Goal: Information Seeking & Learning: Check status

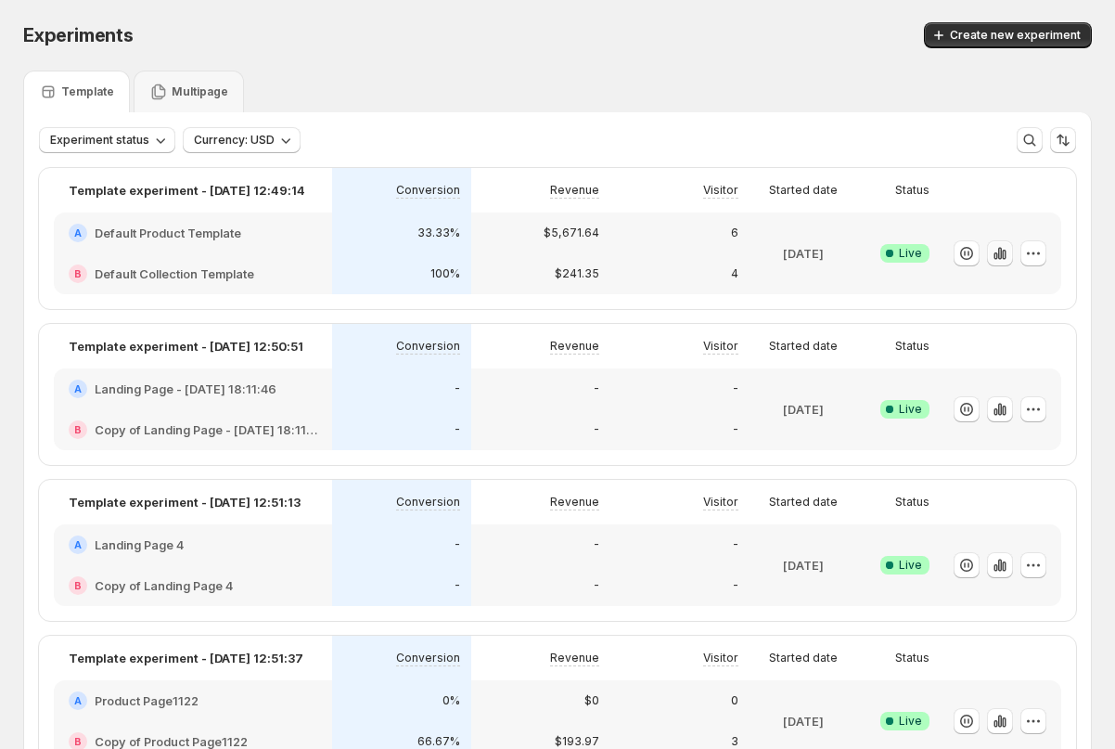
click at [999, 254] on icon "button" at bounding box center [1000, 253] width 4 height 12
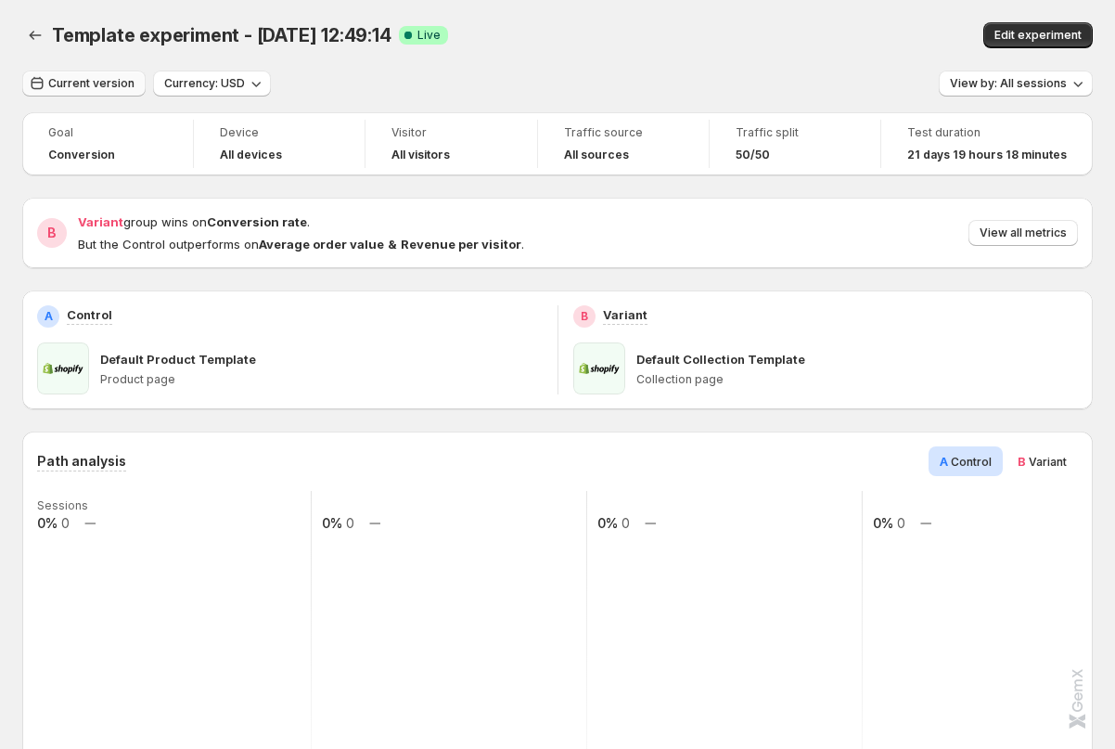
click at [92, 73] on button "Current version" at bounding box center [83, 84] width 123 height 26
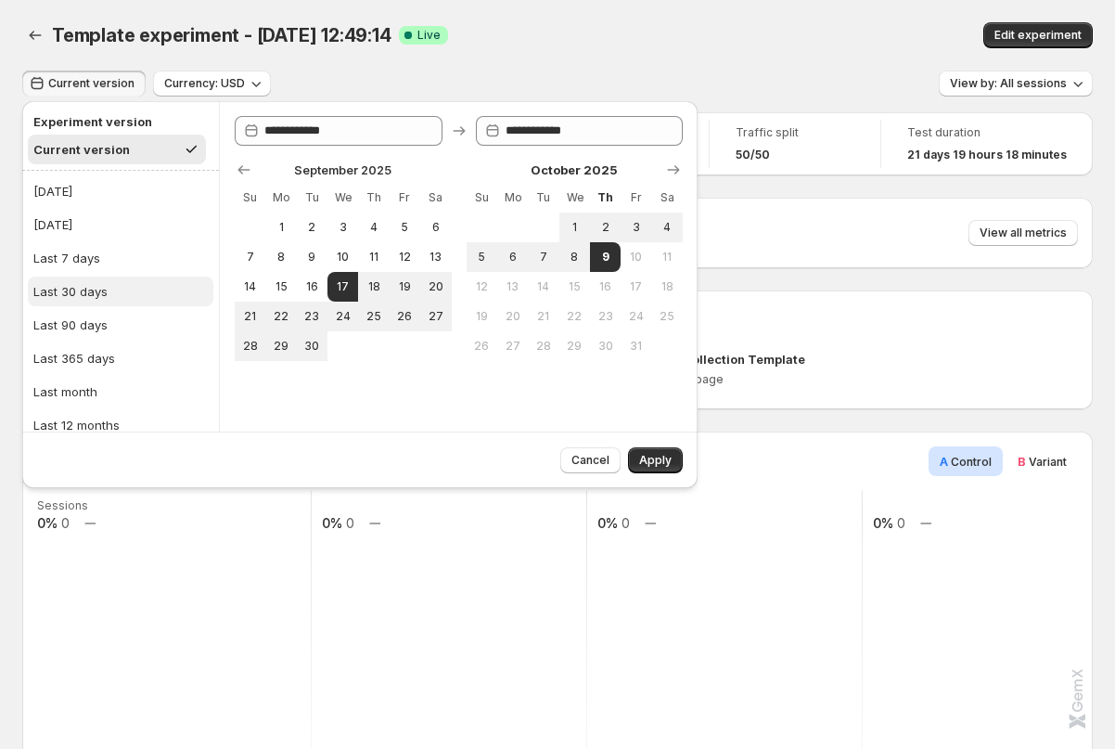
click at [108, 286] on button "Last 30 days" at bounding box center [121, 291] width 186 height 30
type input "**********"
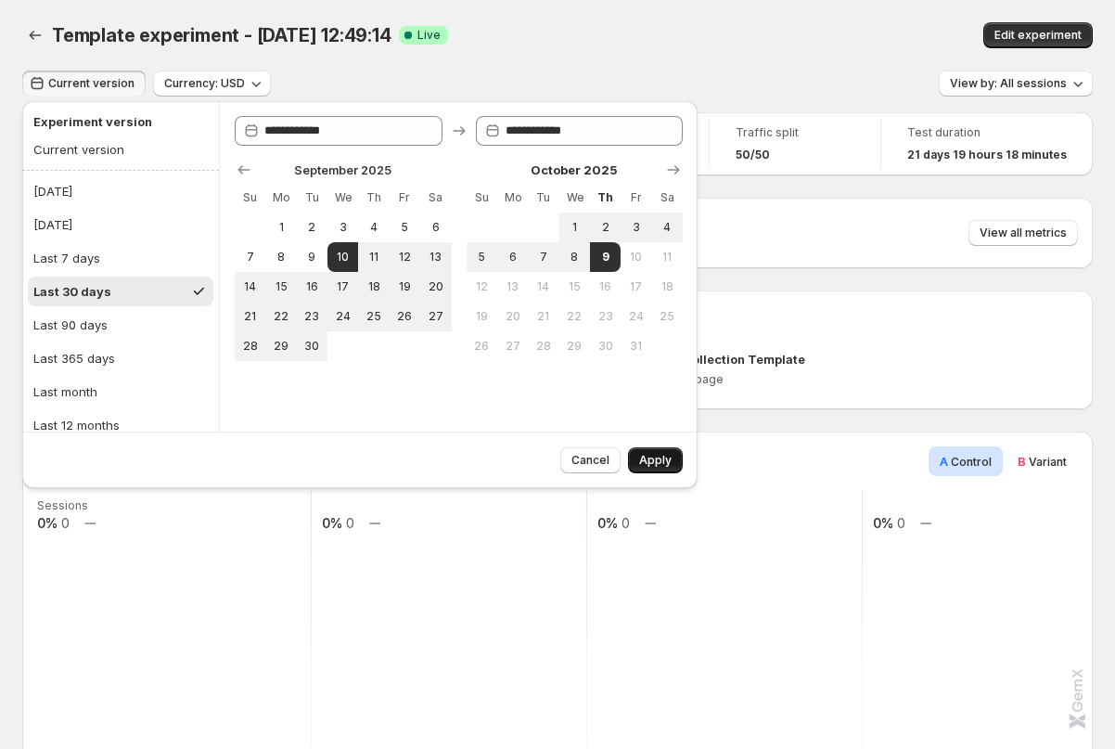
click at [658, 459] on span "Apply" at bounding box center [655, 460] width 32 height 15
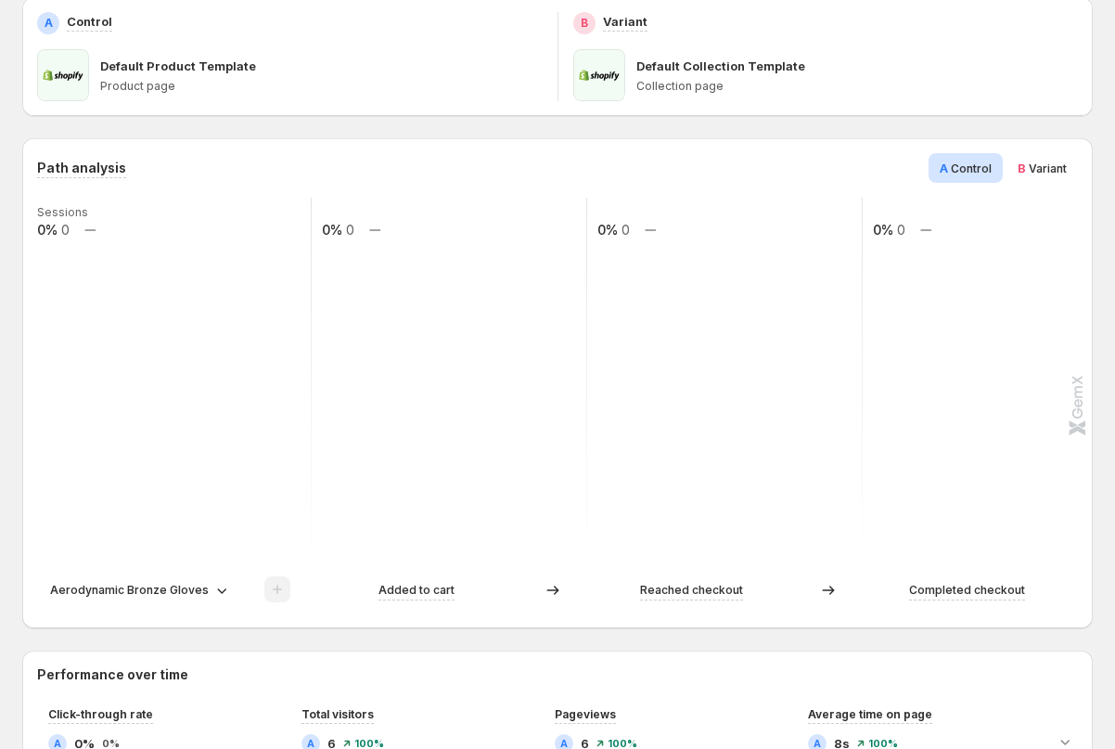
scroll to position [290, 0]
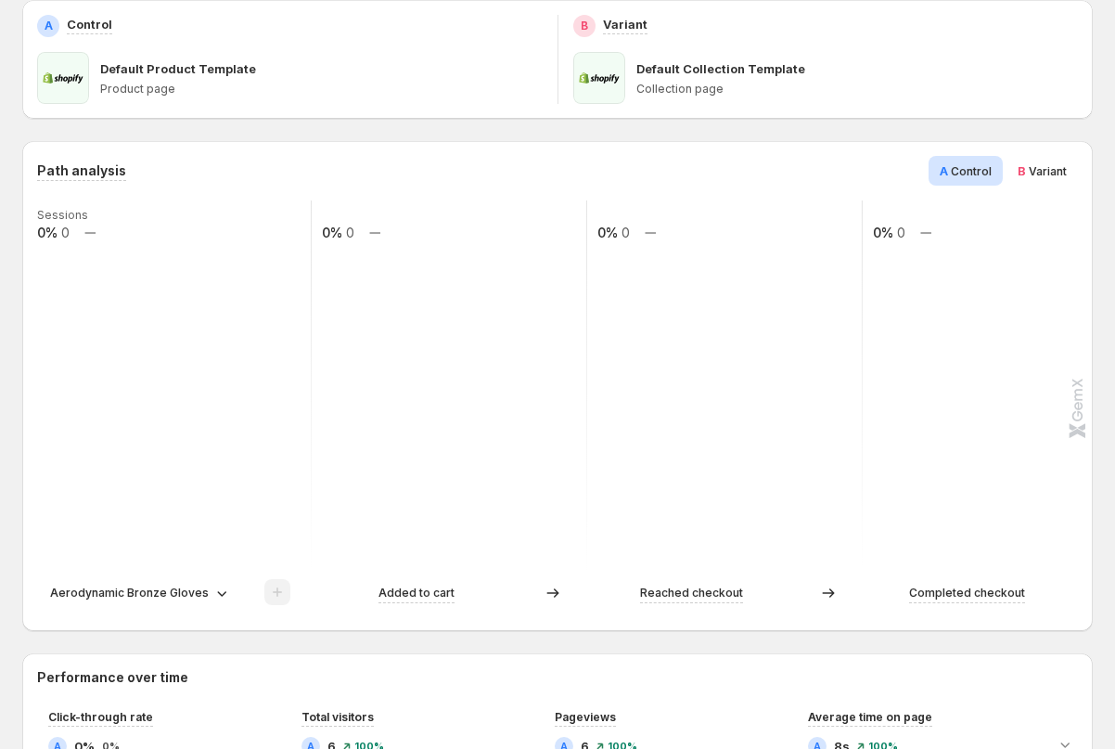
click at [1021, 173] on span "B" at bounding box center [1022, 170] width 8 height 15
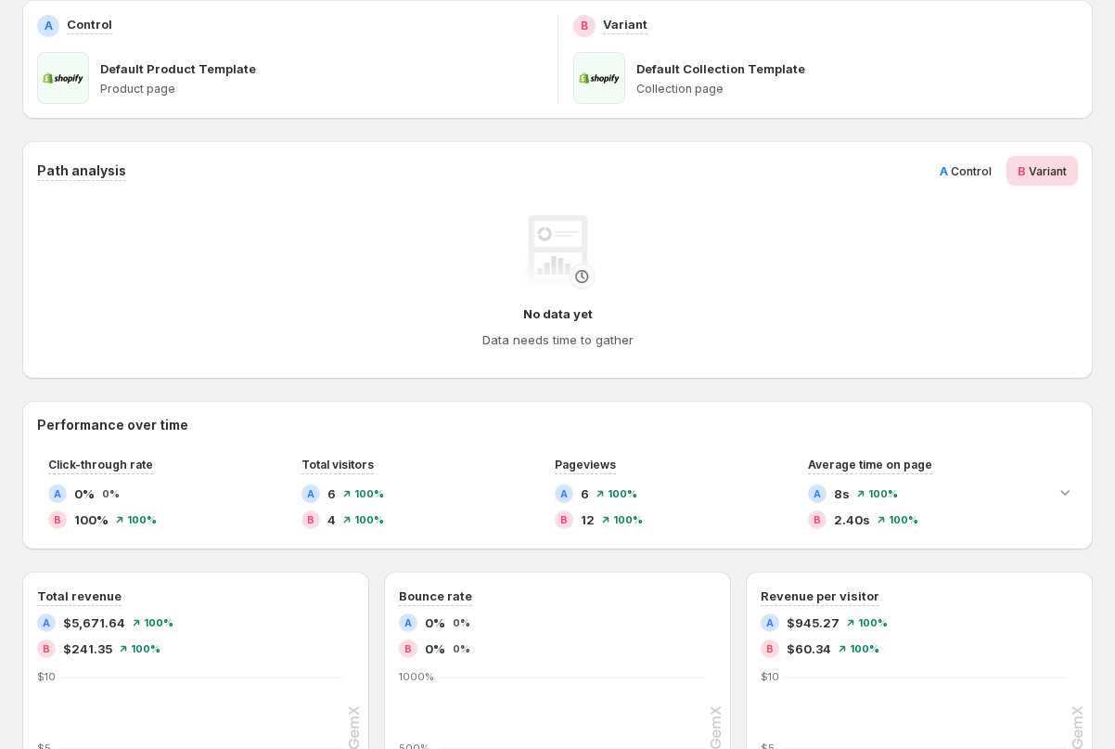
click at [971, 174] on span "Control" at bounding box center [971, 171] width 41 height 14
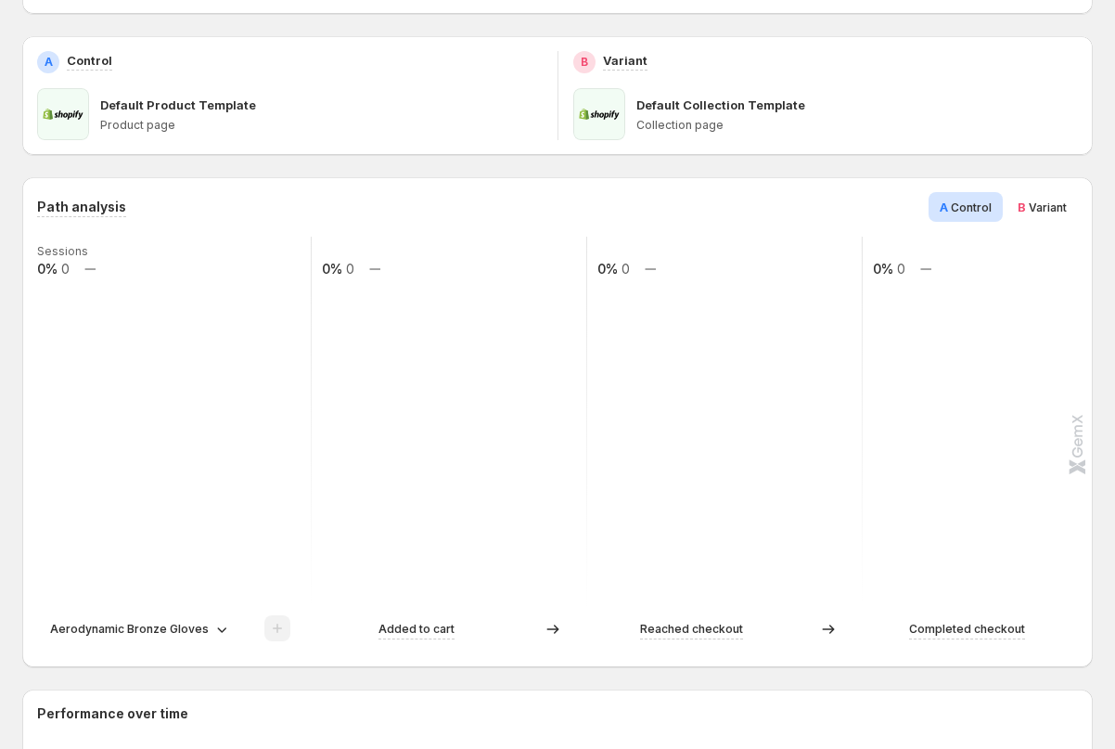
scroll to position [0, 0]
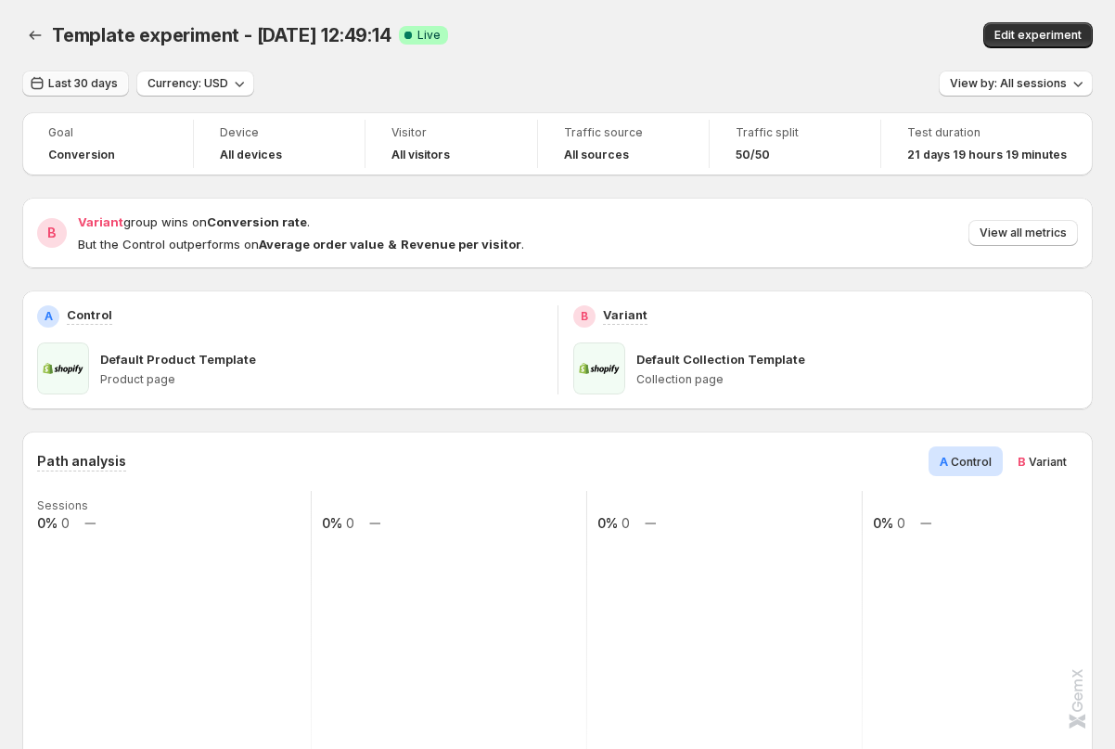
click at [77, 82] on span "Last 30 days" at bounding box center [83, 83] width 70 height 15
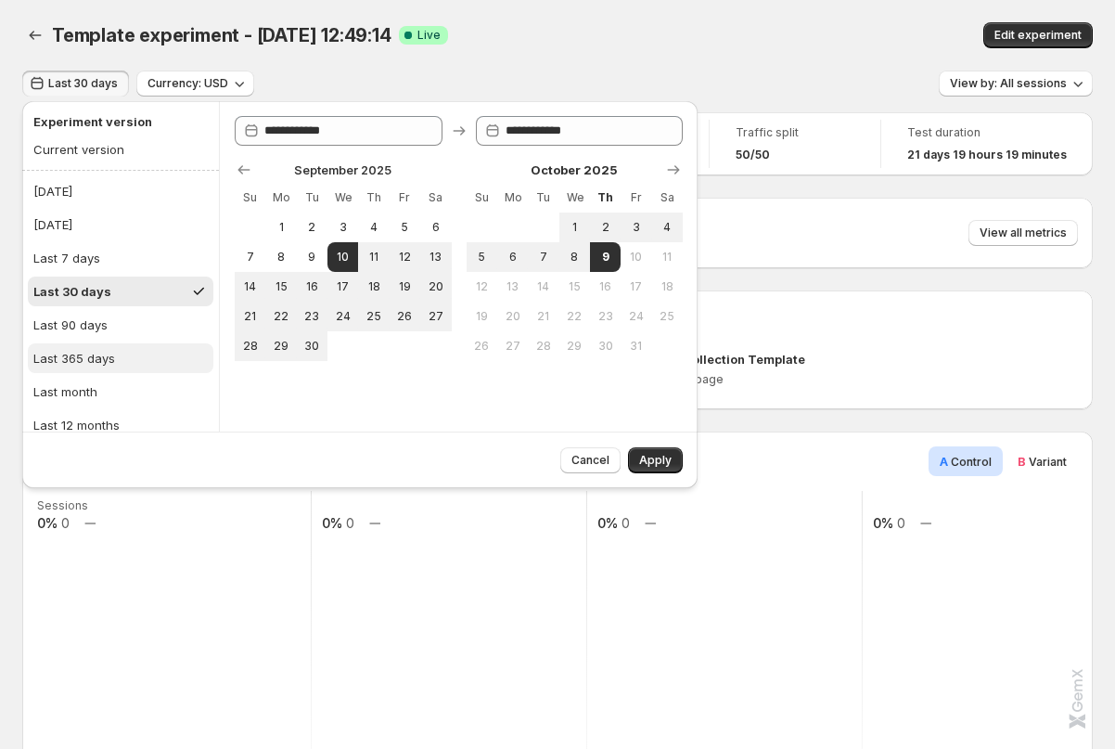
click at [87, 350] on div "Last 365 days" at bounding box center [74, 358] width 82 height 19
type input "**********"
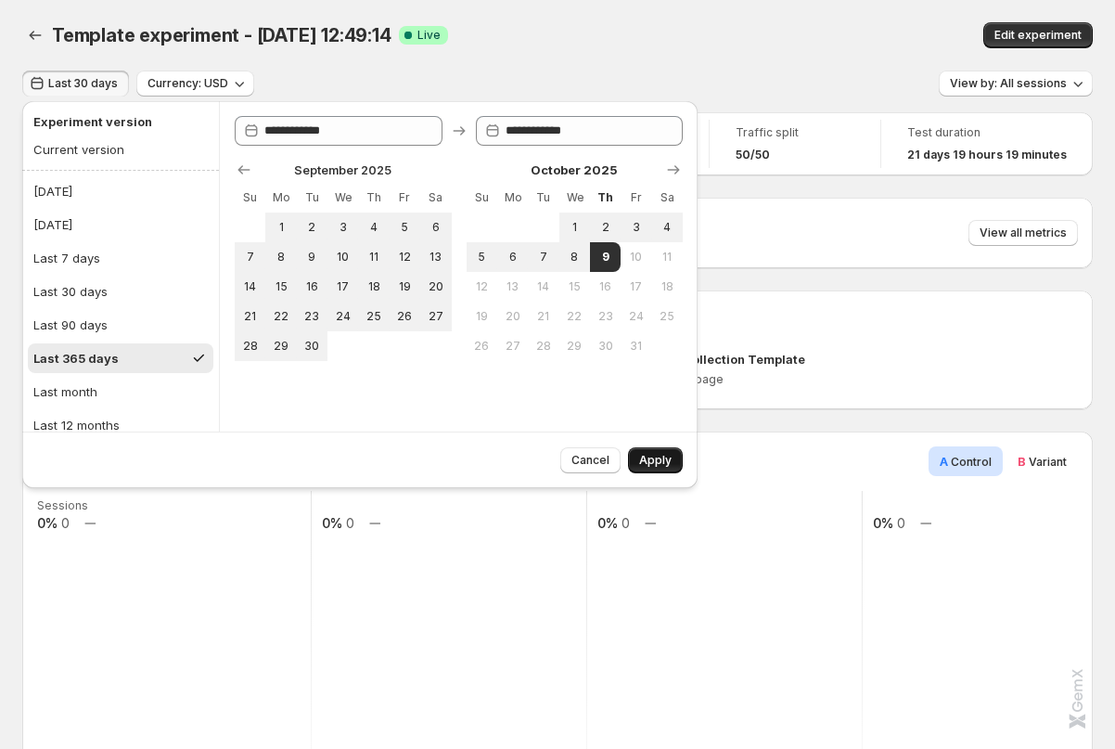
click at [654, 460] on span "Apply" at bounding box center [655, 460] width 32 height 15
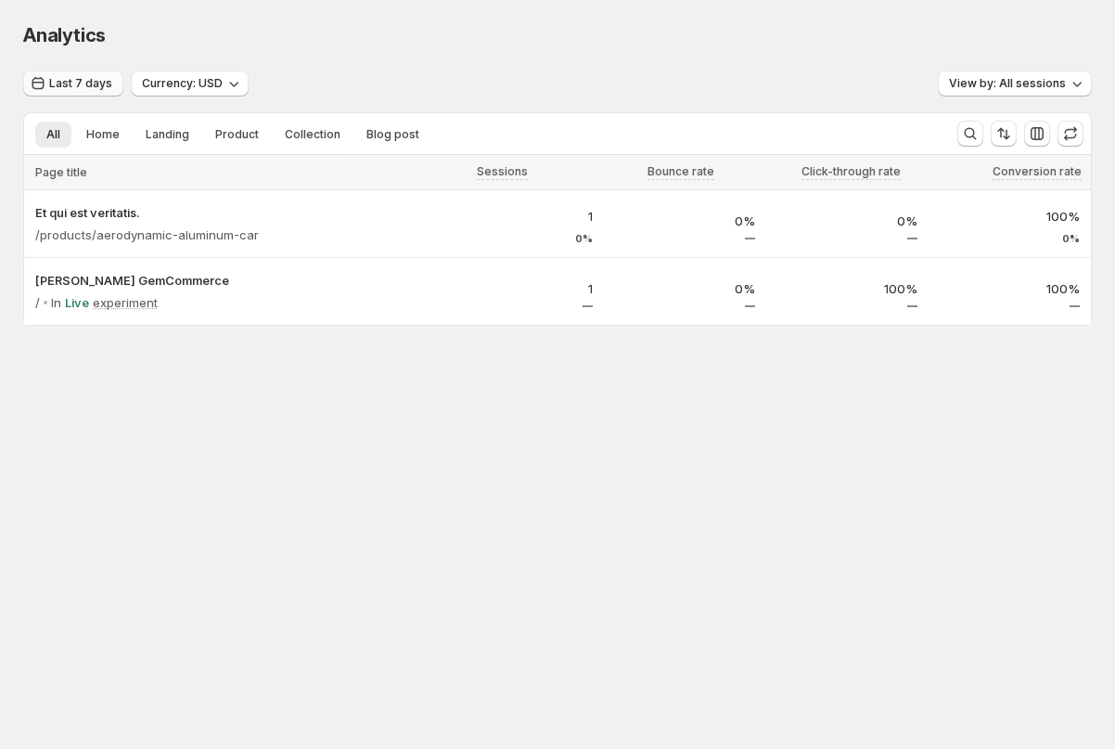
click at [80, 83] on span "Last 7 days" at bounding box center [80, 83] width 63 height 15
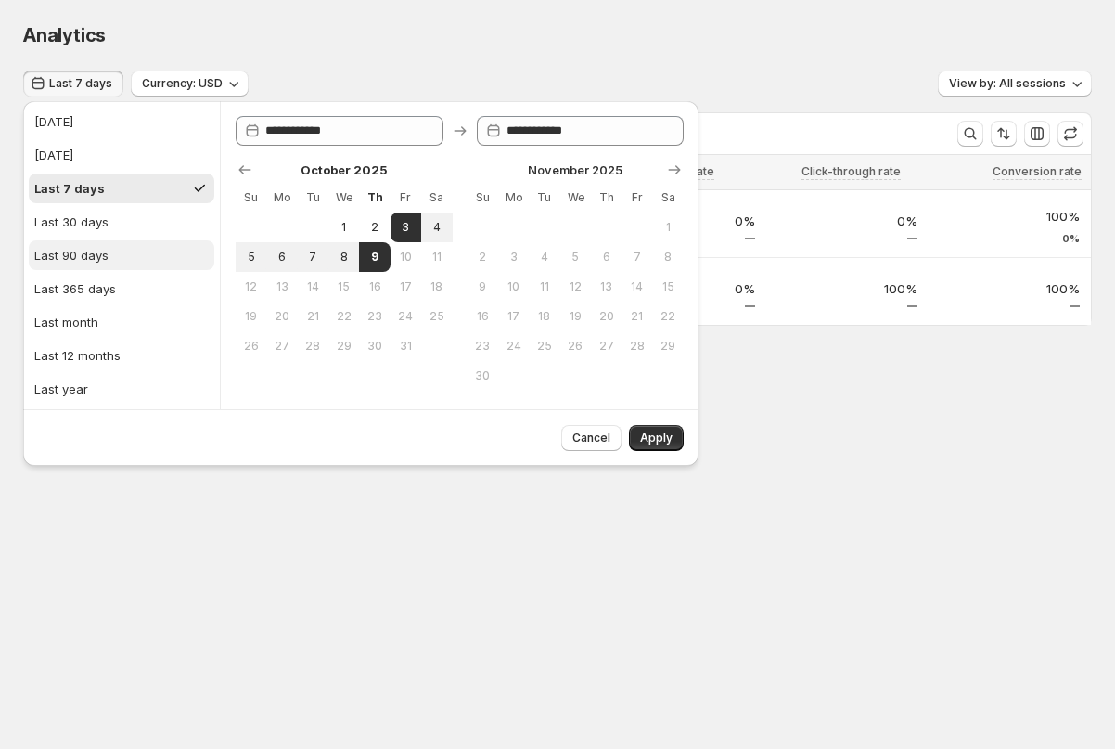
click at [90, 252] on div "Last 90 days" at bounding box center [71, 255] width 74 height 19
type input "**********"
click at [658, 437] on span "Apply" at bounding box center [656, 437] width 32 height 15
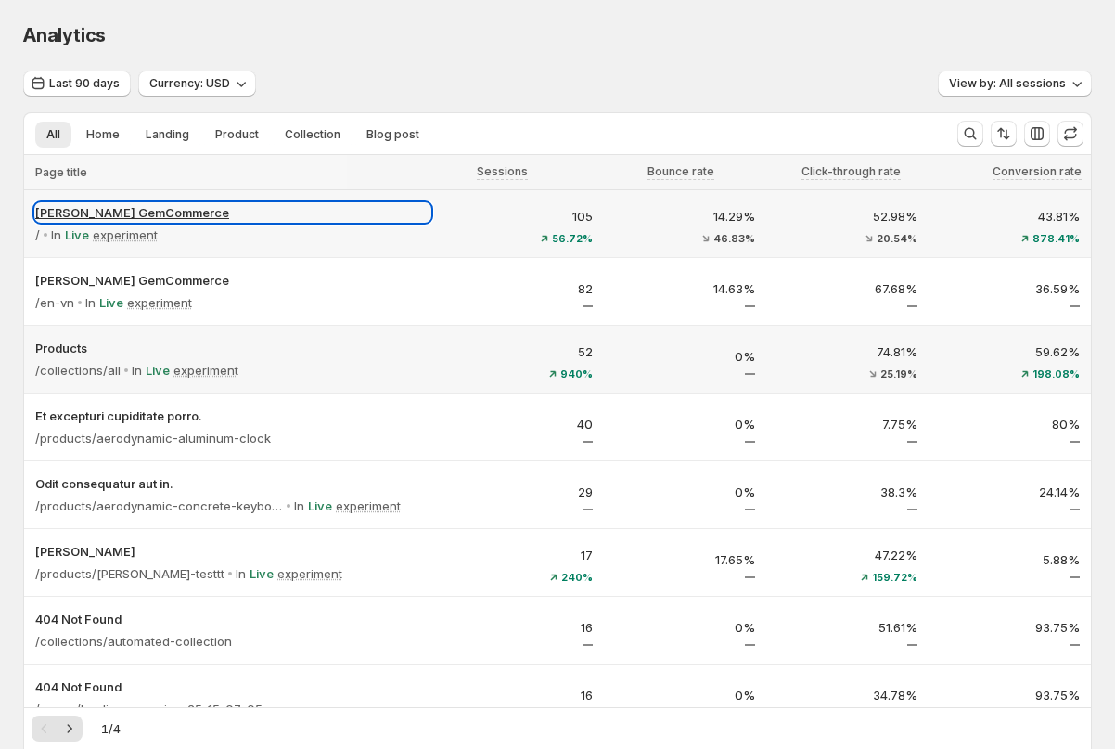
click at [244, 218] on p "[PERSON_NAME] GemCommerce" at bounding box center [232, 212] width 395 height 19
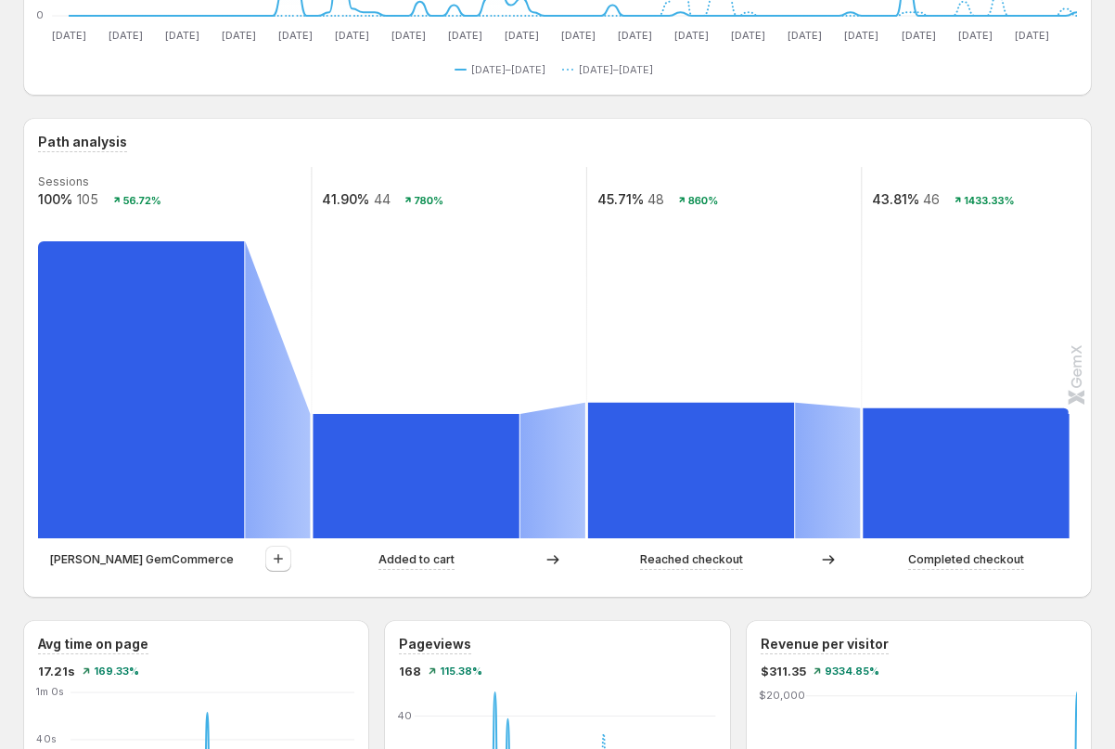
scroll to position [300, 0]
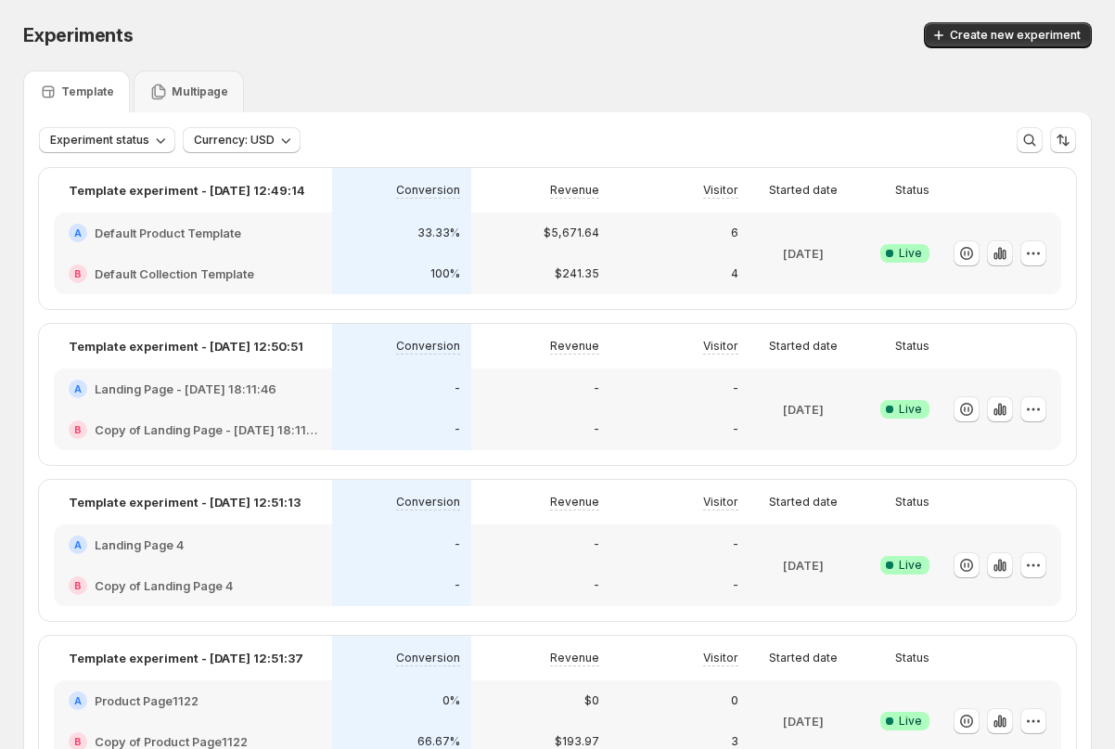
click at [1000, 249] on icon "button" at bounding box center [1000, 253] width 19 height 19
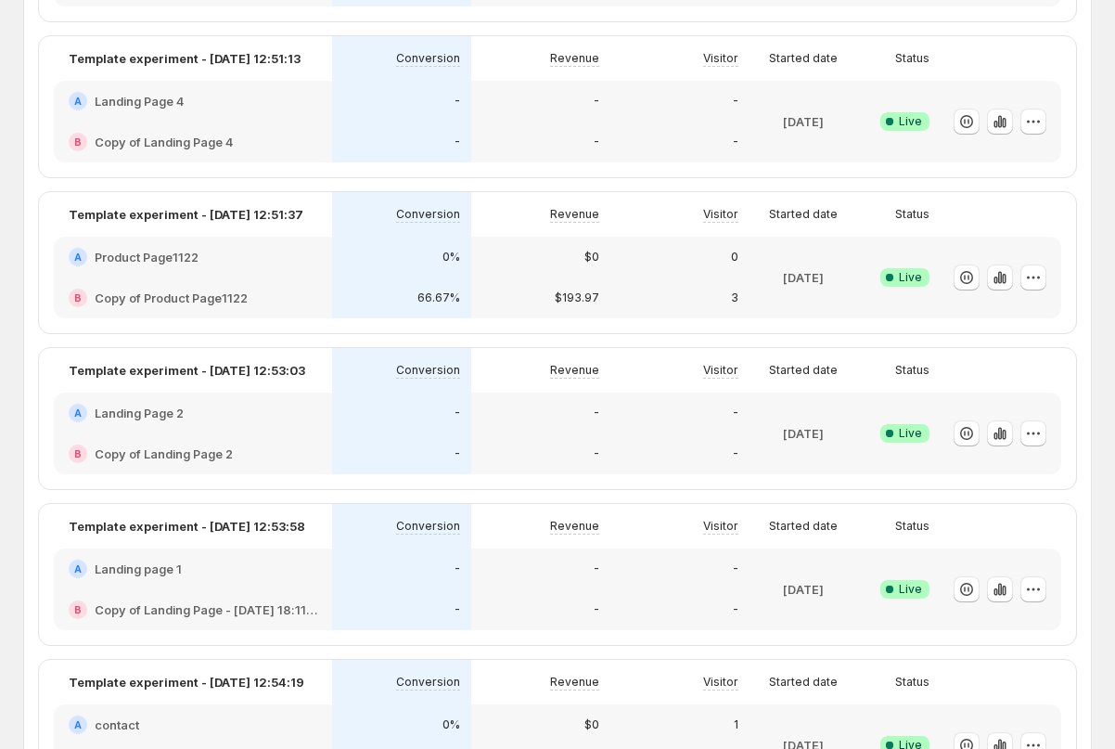
scroll to position [440, 0]
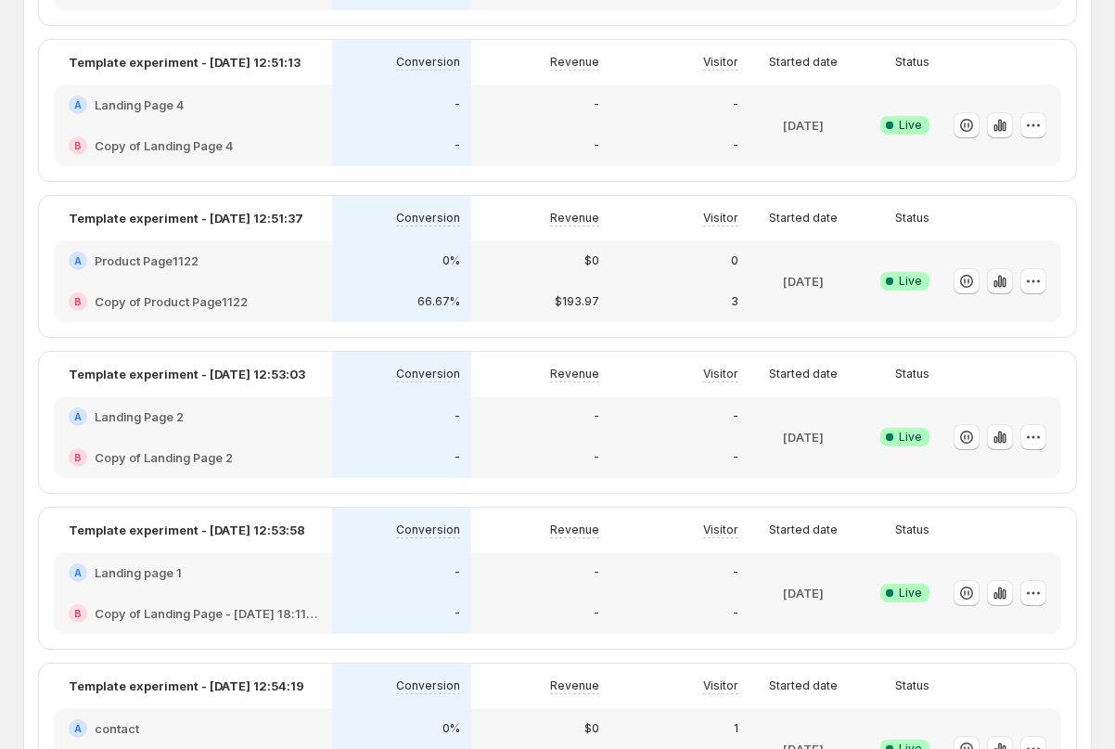
click at [998, 286] on icon "button" at bounding box center [1000, 281] width 19 height 19
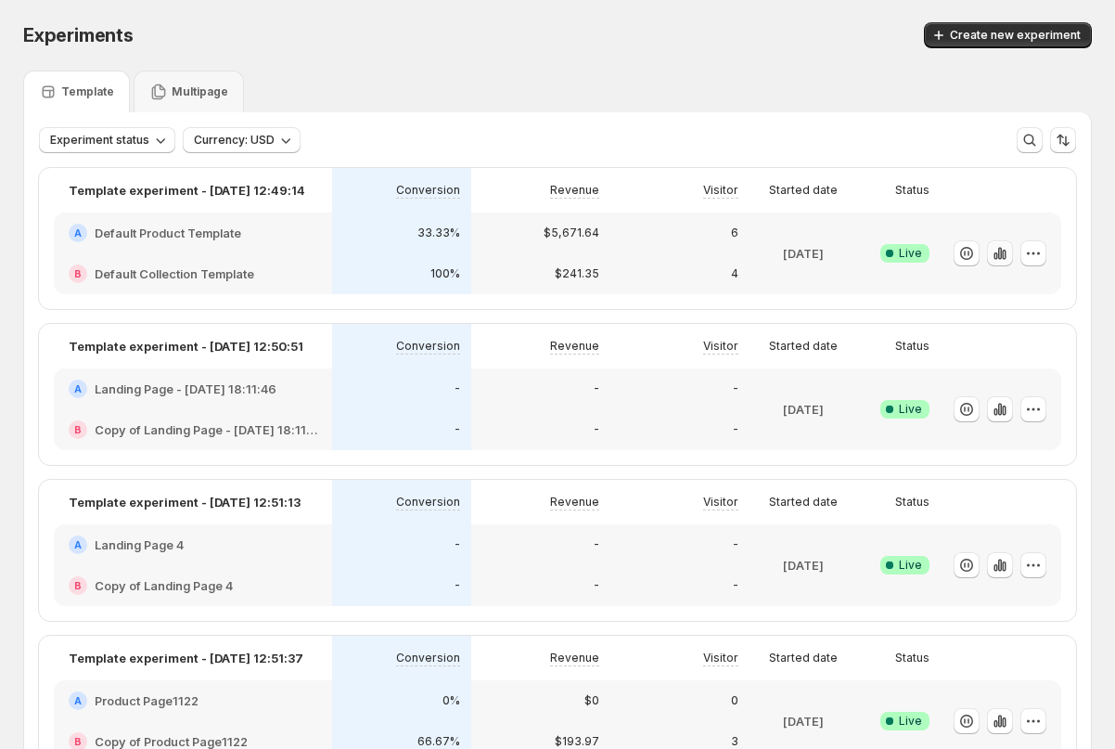
click at [1002, 252] on icon "button" at bounding box center [1004, 255] width 4 height 10
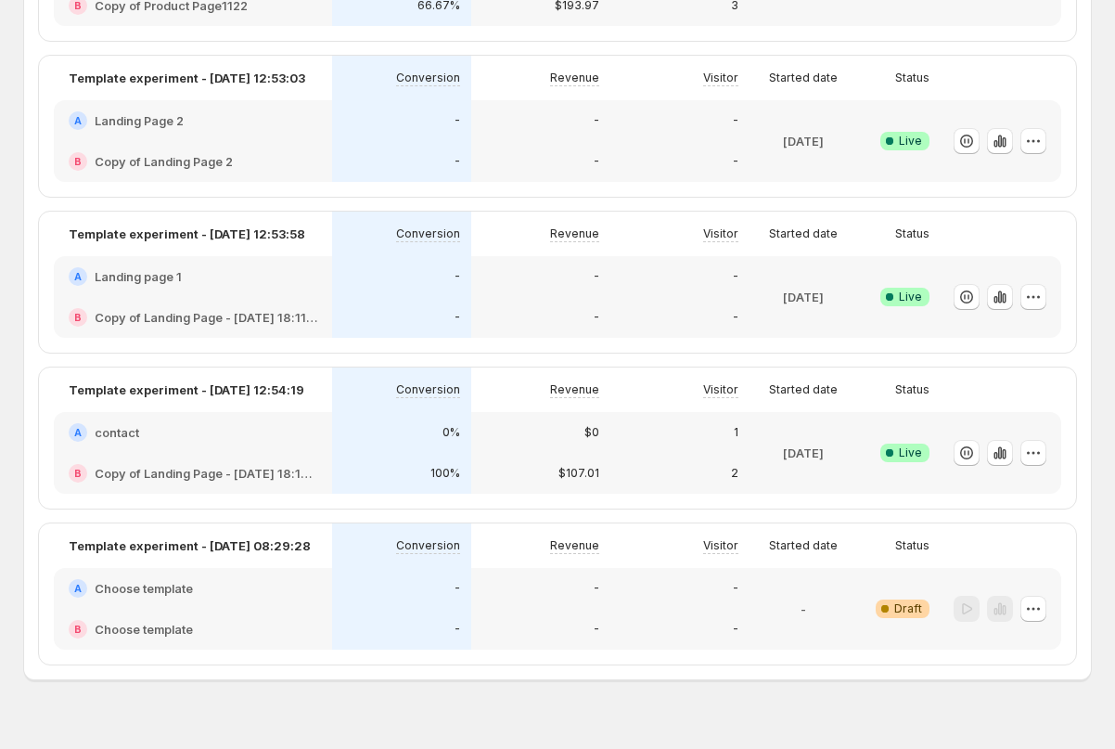
scroll to position [767, 0]
